Goal: Task Accomplishment & Management: Manage account settings

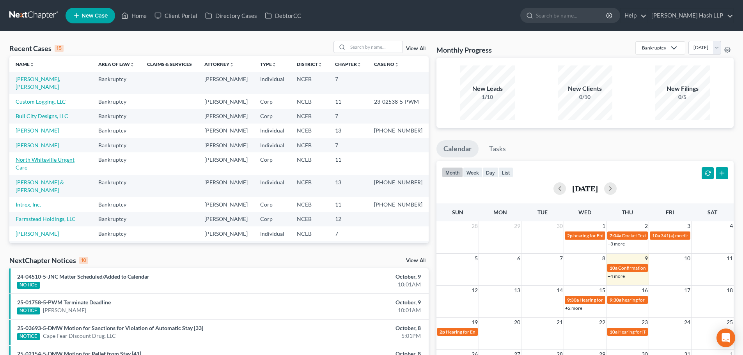
click at [66, 171] on link "North Whiteville Urgent Care" at bounding box center [45, 163] width 59 height 14
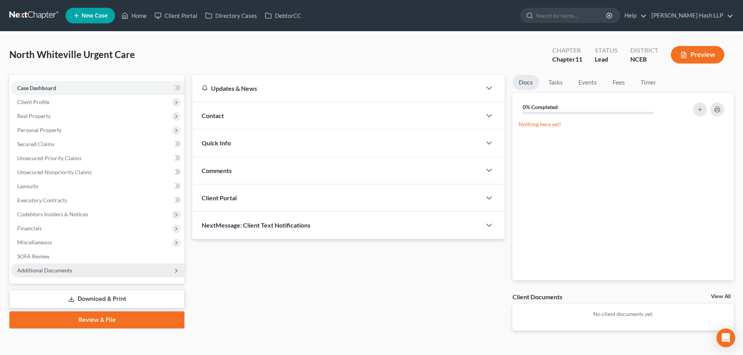
click at [60, 272] on span "Additional Documents" at bounding box center [44, 270] width 55 height 7
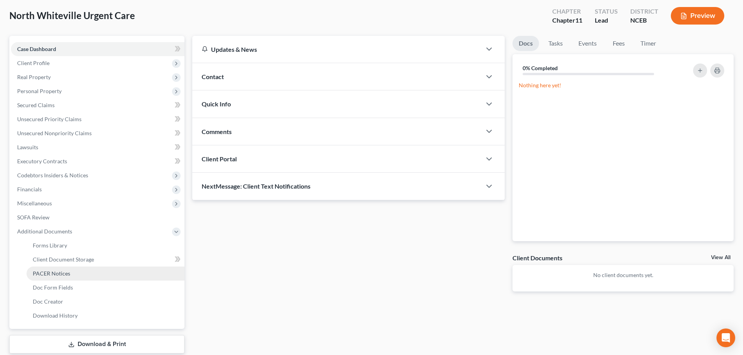
click at [70, 275] on link "PACER Notices" at bounding box center [106, 274] width 158 height 14
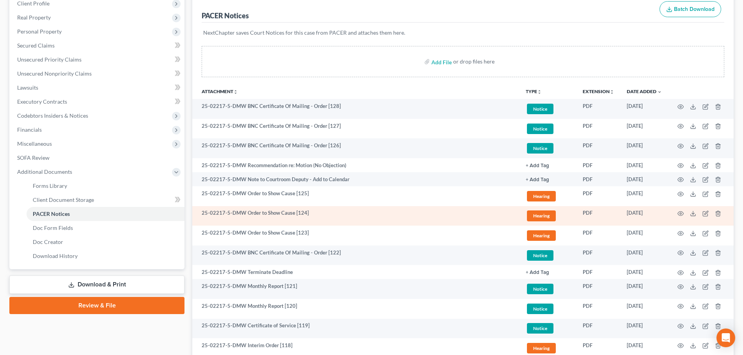
scroll to position [117, 0]
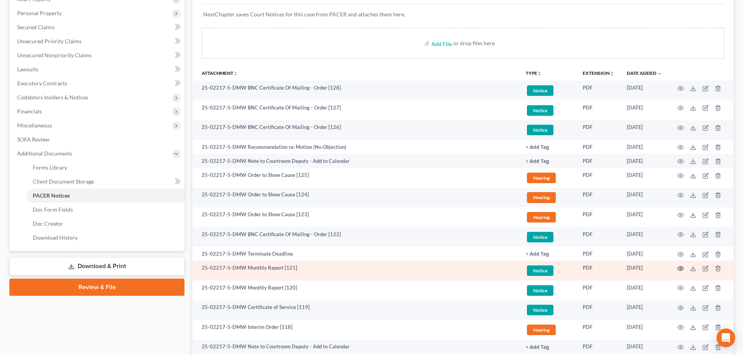
click at [681, 268] on circle "button" at bounding box center [681, 269] width 2 height 2
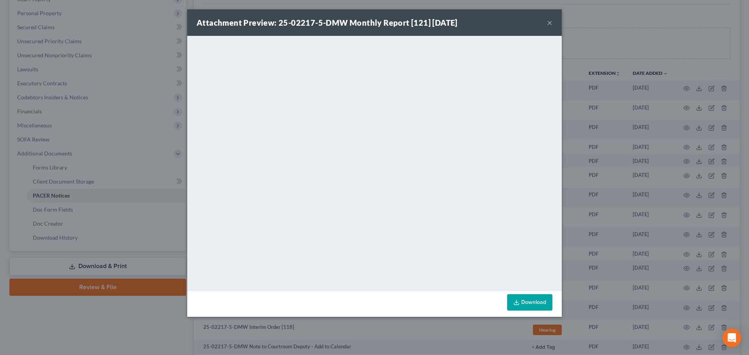
click at [548, 21] on button "×" at bounding box center [549, 22] width 5 height 9
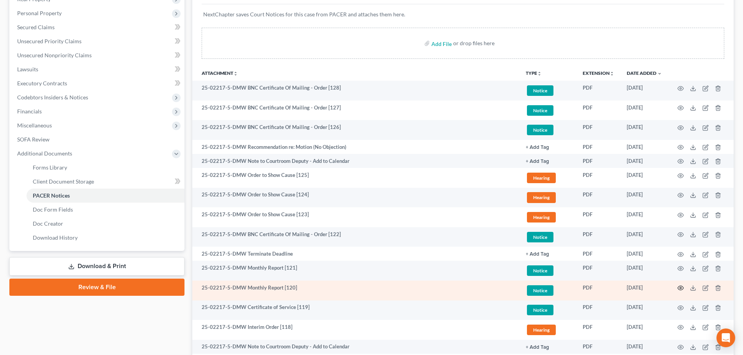
click at [681, 286] on icon "button" at bounding box center [681, 288] width 6 height 4
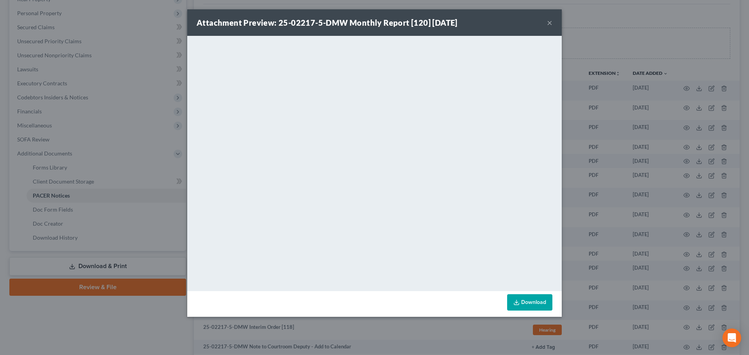
click at [550, 24] on button "×" at bounding box center [549, 22] width 5 height 9
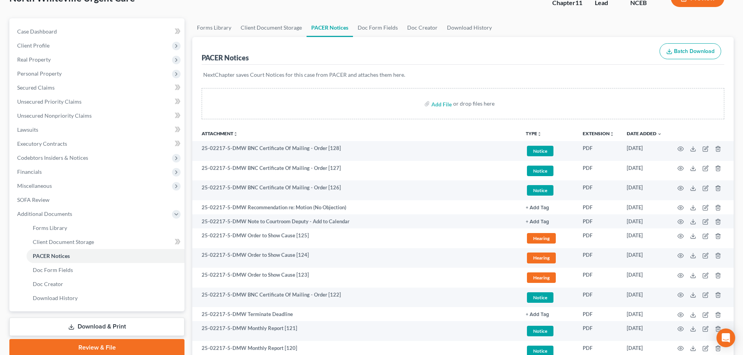
scroll to position [0, 0]
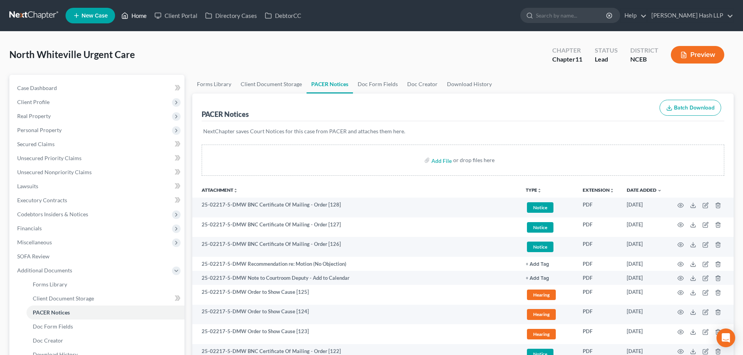
drag, startPoint x: 137, startPoint y: 16, endPoint x: 146, endPoint y: 17, distance: 9.4
click at [137, 16] on link "Home" at bounding box center [133, 16] width 33 height 14
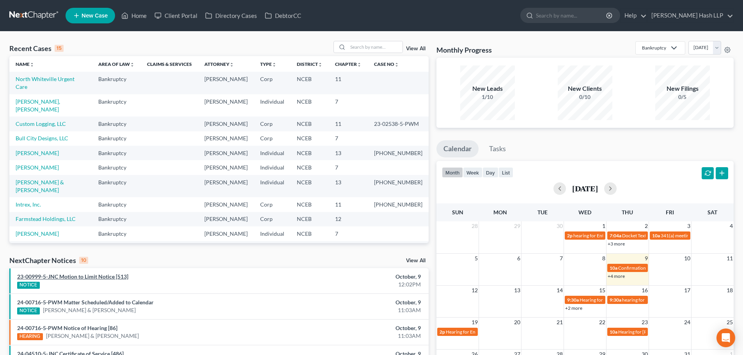
click at [87, 277] on link "23-00999-5-JNC Motion to Limit Notice [513]" at bounding box center [72, 276] width 111 height 7
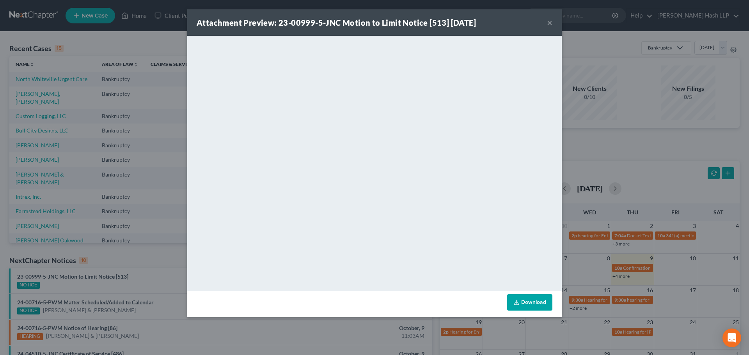
click at [551, 22] on button "×" at bounding box center [549, 22] width 5 height 9
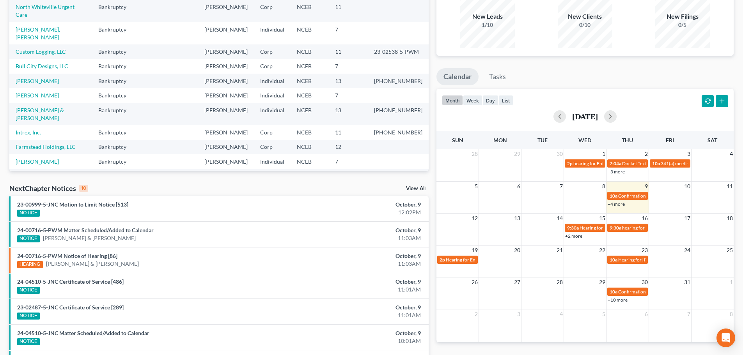
scroll to position [78, 0]
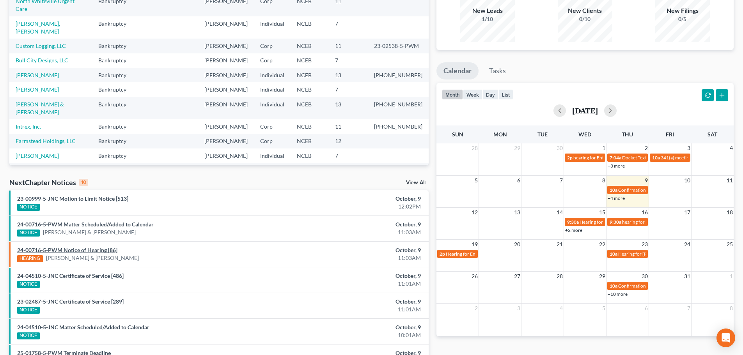
click at [94, 250] on link "24-00716-5-PWM Notice of Hearing [86]" at bounding box center [67, 250] width 100 height 7
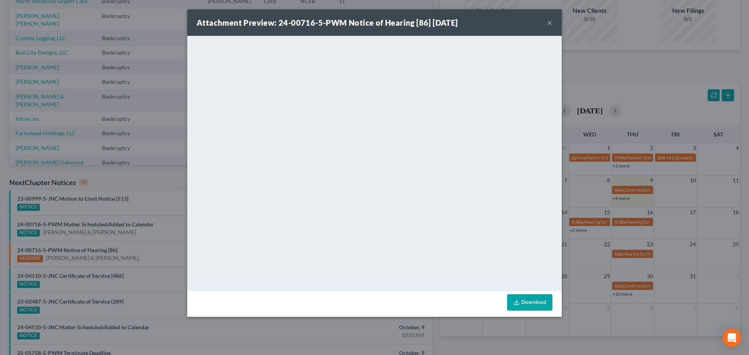
click at [550, 23] on button "×" at bounding box center [549, 22] width 5 height 9
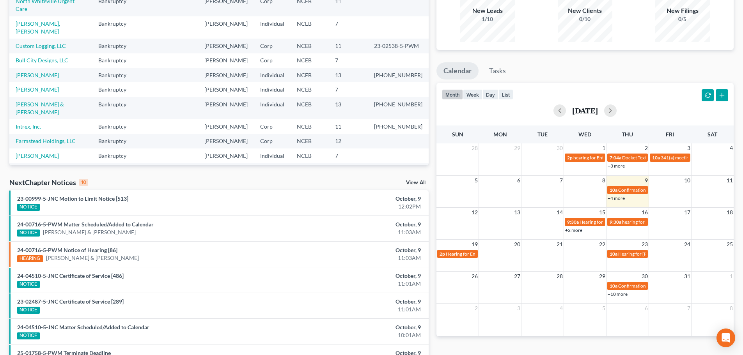
click at [419, 180] on link "View All" at bounding box center [416, 182] width 20 height 5
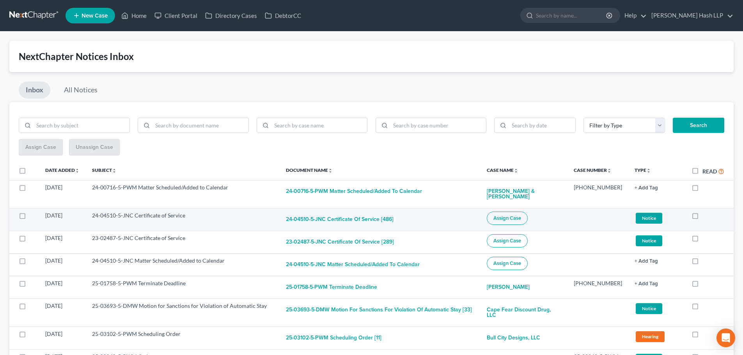
click at [30, 218] on label at bounding box center [30, 218] width 0 height 0
click at [33, 212] on input "checkbox" at bounding box center [35, 214] width 5 height 5
checkbox input "true"
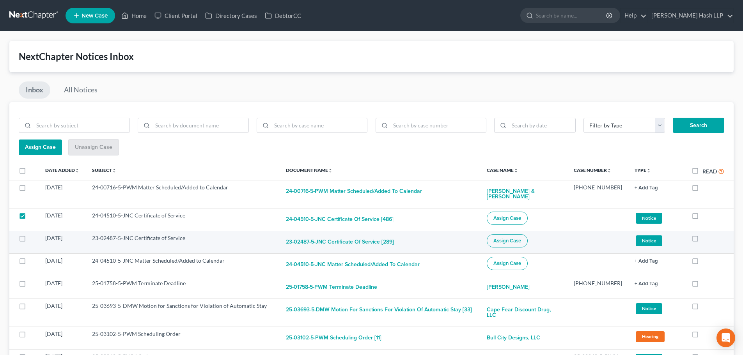
click at [30, 240] on label at bounding box center [30, 240] width 0 height 0
click at [33, 234] on input "checkbox" at bounding box center [35, 236] width 5 height 5
checkbox input "true"
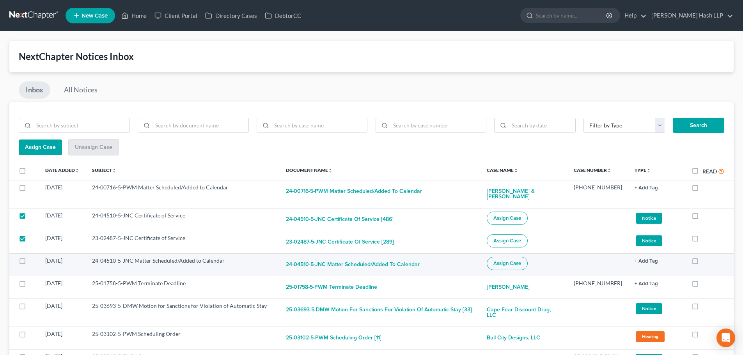
drag, startPoint x: 22, startPoint y: 258, endPoint x: 98, endPoint y: 256, distance: 75.3
click at [30, 263] on label at bounding box center [30, 263] width 0 height 0
click at [33, 258] on input "checkbox" at bounding box center [35, 259] width 5 height 5
checkbox input "true"
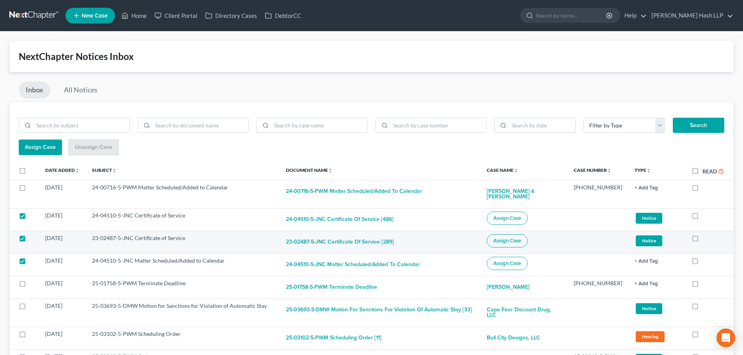
click at [505, 238] on span "Assign Case" at bounding box center [507, 241] width 28 height 6
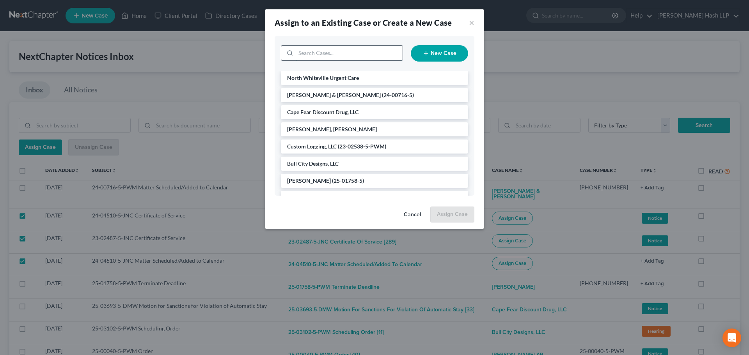
click at [356, 51] on input "search" at bounding box center [349, 53] width 107 height 15
type input "min"
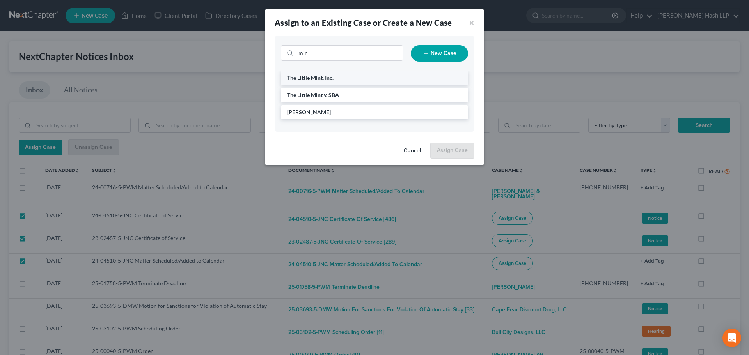
click at [322, 79] on span "The Little Mint, Inc." at bounding box center [310, 77] width 46 height 7
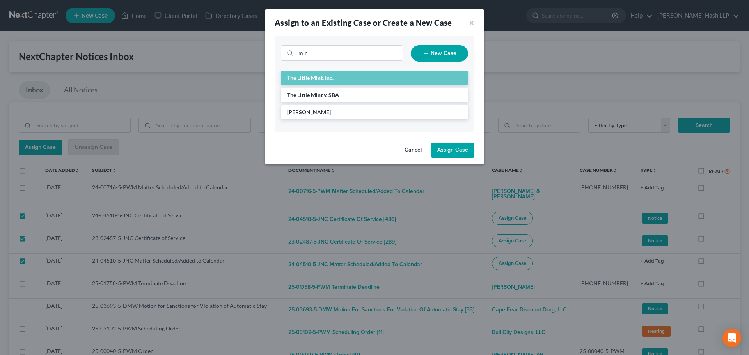
click at [460, 153] on button "Assign Case" at bounding box center [452, 151] width 43 height 16
checkbox input "false"
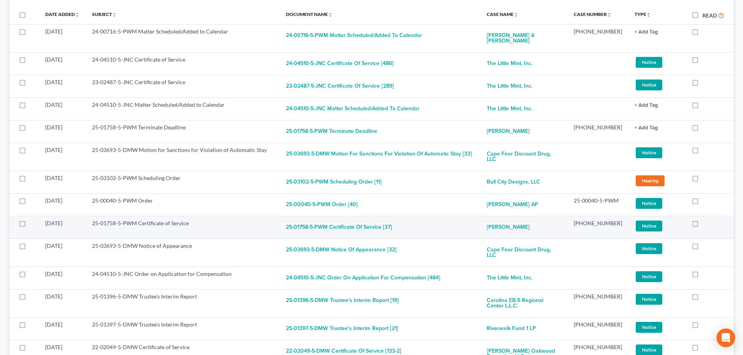
scroll to position [195, 0]
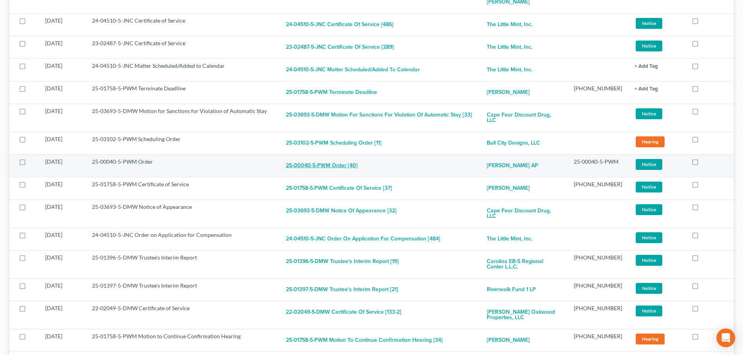
click at [335, 158] on button "25-00040-5-PWM Order [40]" at bounding box center [322, 166] width 72 height 16
checkbox input "true"
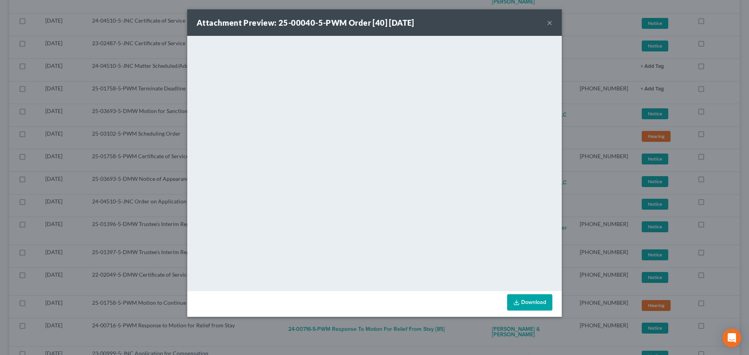
click at [549, 21] on button "×" at bounding box center [549, 22] width 5 height 9
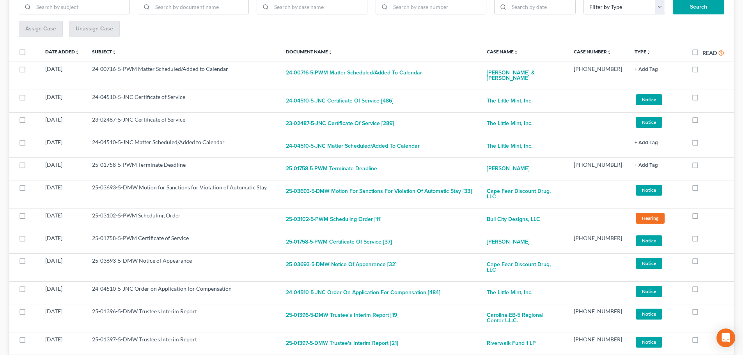
scroll to position [0, 0]
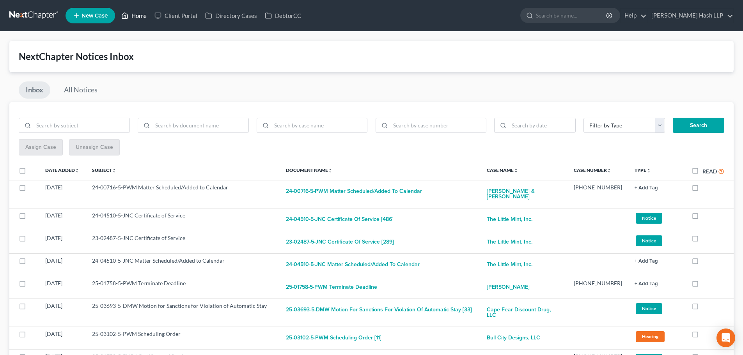
click at [140, 17] on link "Home" at bounding box center [133, 16] width 33 height 14
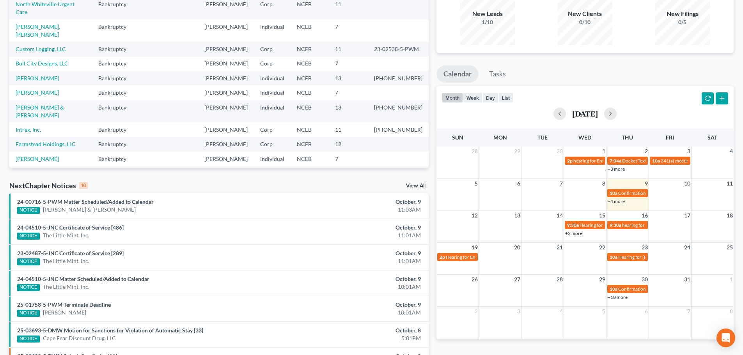
scroll to position [78, 0]
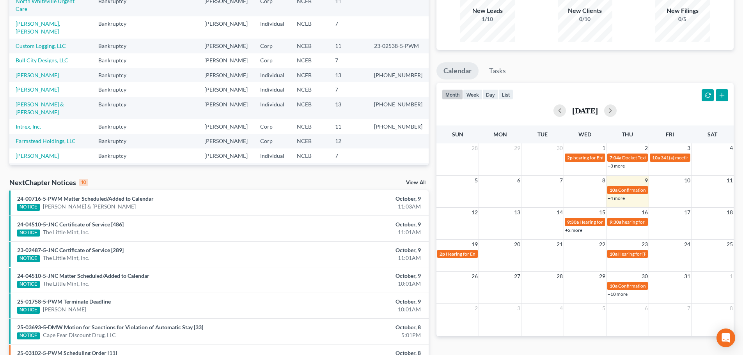
click at [407, 181] on link "View All" at bounding box center [416, 182] width 20 height 5
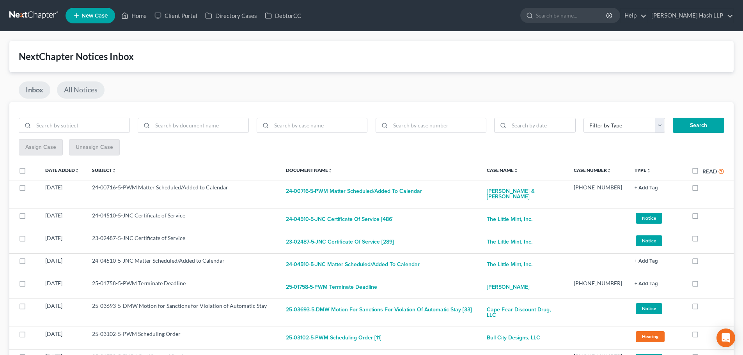
click at [83, 90] on link "All Notices" at bounding box center [81, 90] width 48 height 17
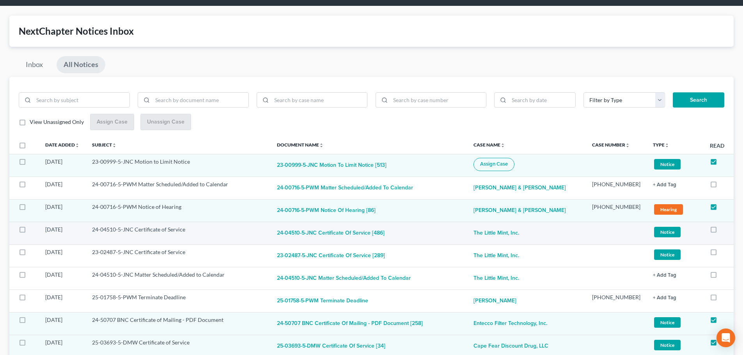
scroll to position [39, 0]
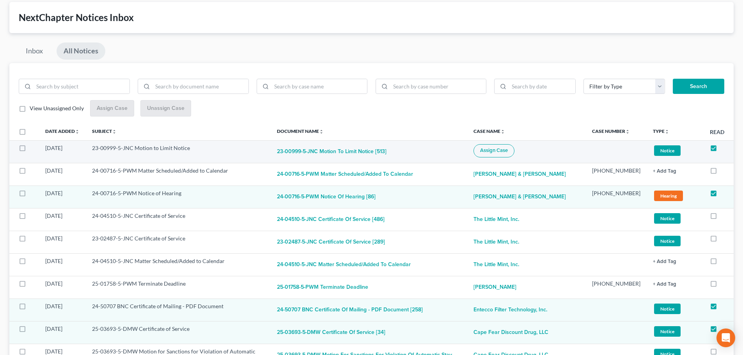
click at [501, 153] on span "Assign Case" at bounding box center [494, 150] width 28 height 6
checkbox input "true"
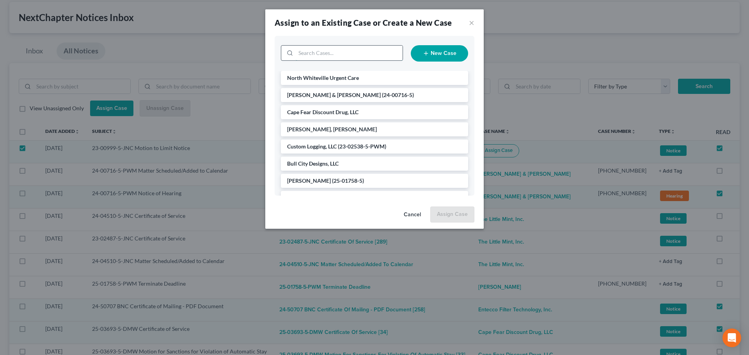
click at [335, 52] on input "search" at bounding box center [349, 53] width 107 height 15
type input "coven"
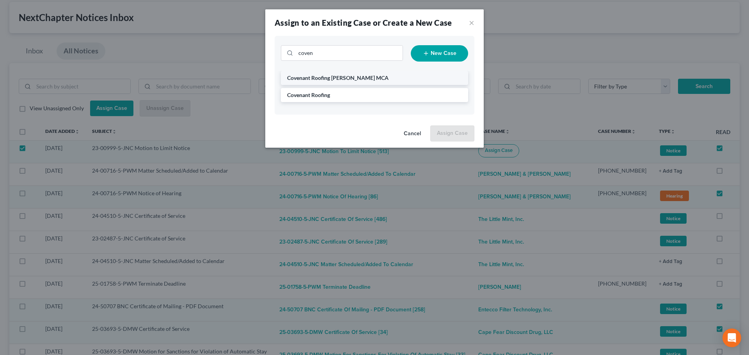
drag, startPoint x: 313, startPoint y: 94, endPoint x: 375, endPoint y: 74, distance: 65.5
click at [314, 94] on span "Covenant Roofing" at bounding box center [308, 95] width 43 height 7
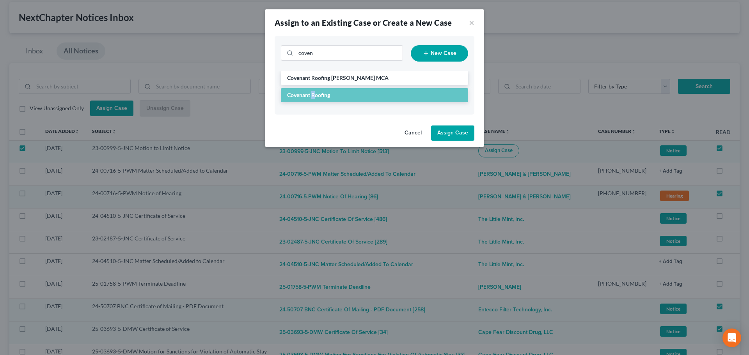
click at [458, 134] on button "Assign Case" at bounding box center [452, 134] width 43 height 16
checkbox input "false"
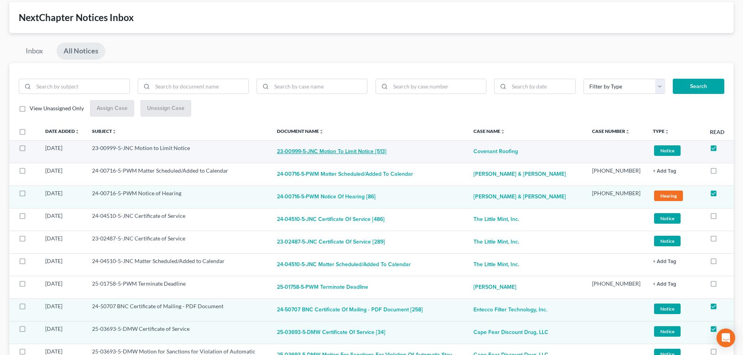
click at [354, 151] on button "23-00999-5-JNC Motion to Limit Notice [513]" at bounding box center [332, 152] width 110 height 16
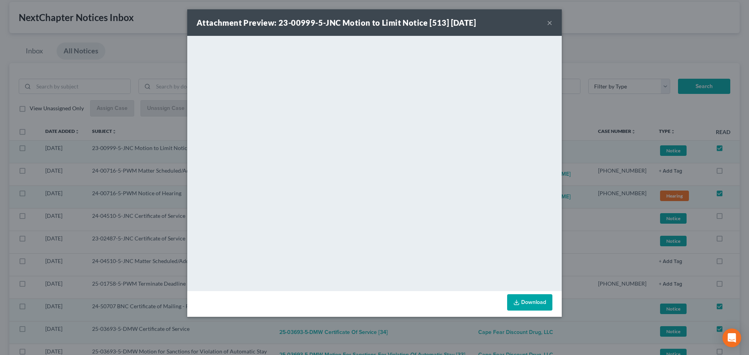
click at [550, 22] on button "×" at bounding box center [549, 22] width 5 height 9
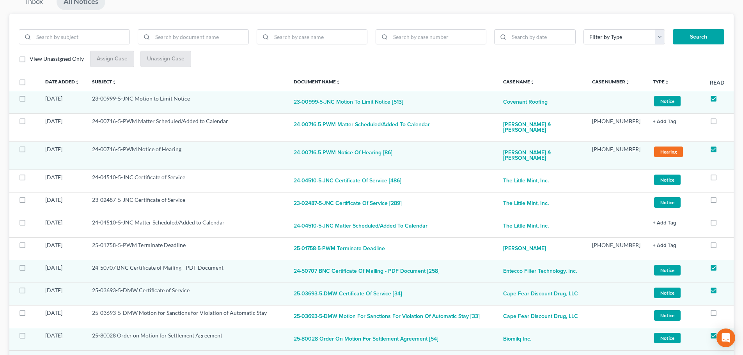
scroll to position [0, 0]
